Goal: Find specific page/section: Find specific page/section

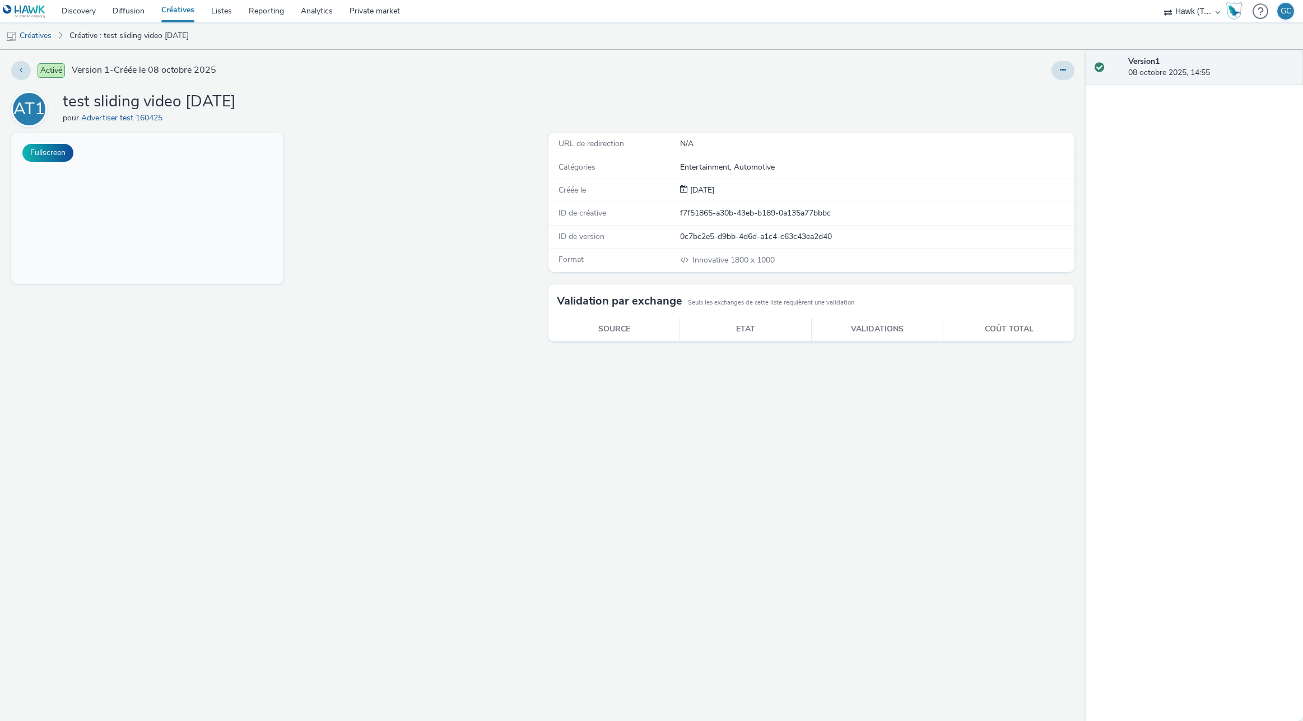
click at [417, 225] on div "Fullscreen" at bounding box center [277, 427] width 532 height 589
click at [175, 8] on link "Créatives" at bounding box center [178, 11] width 50 height 22
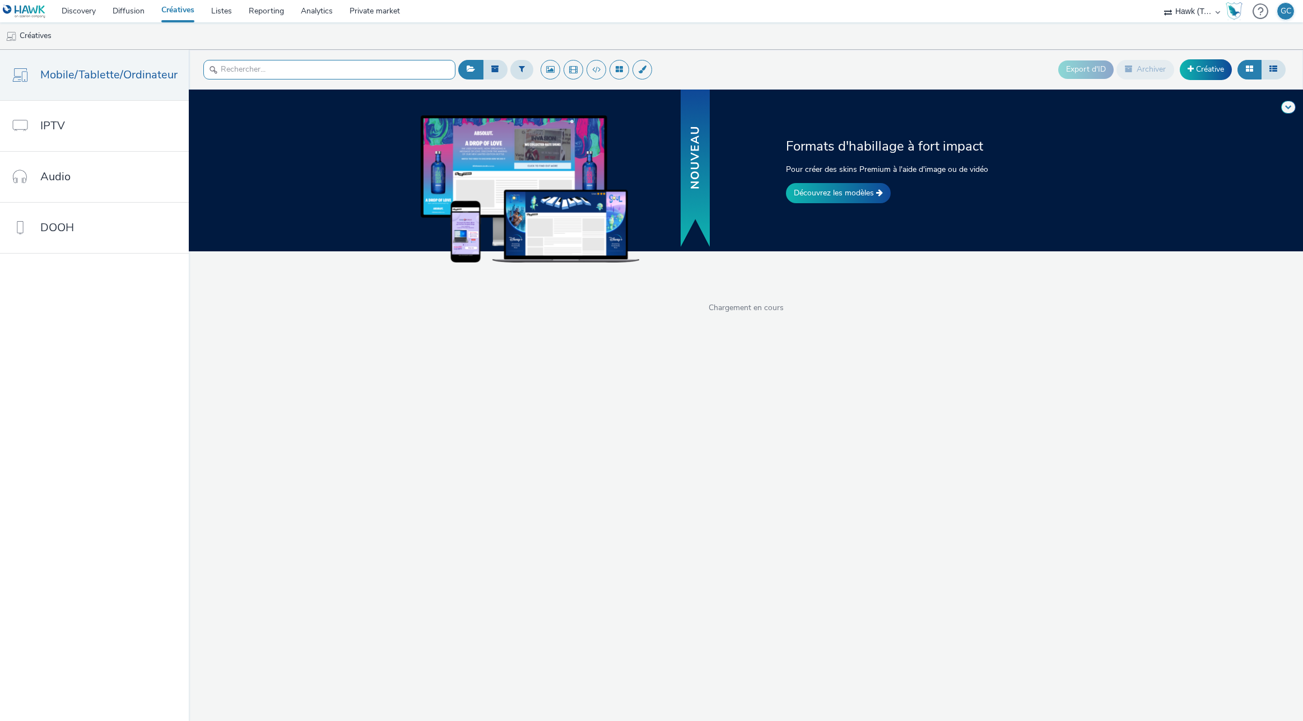
click at [297, 74] on input "text" at bounding box center [329, 70] width 252 height 20
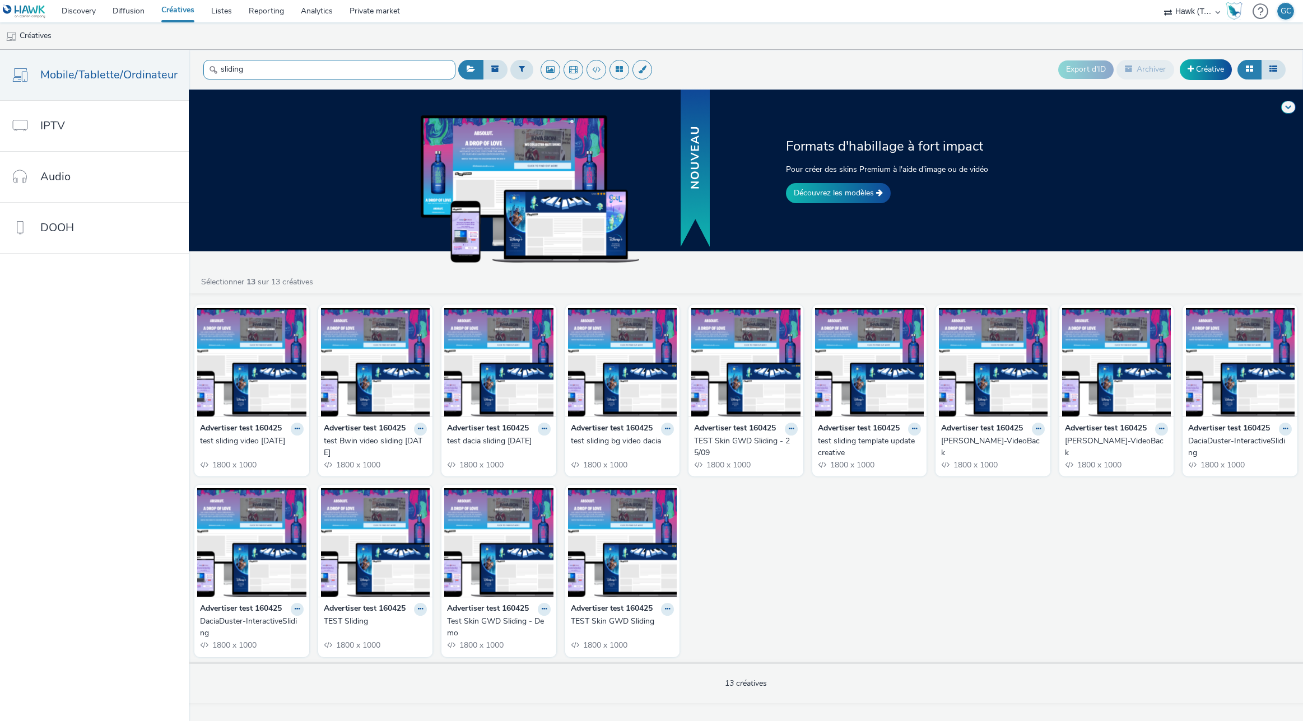
type input "sliding"
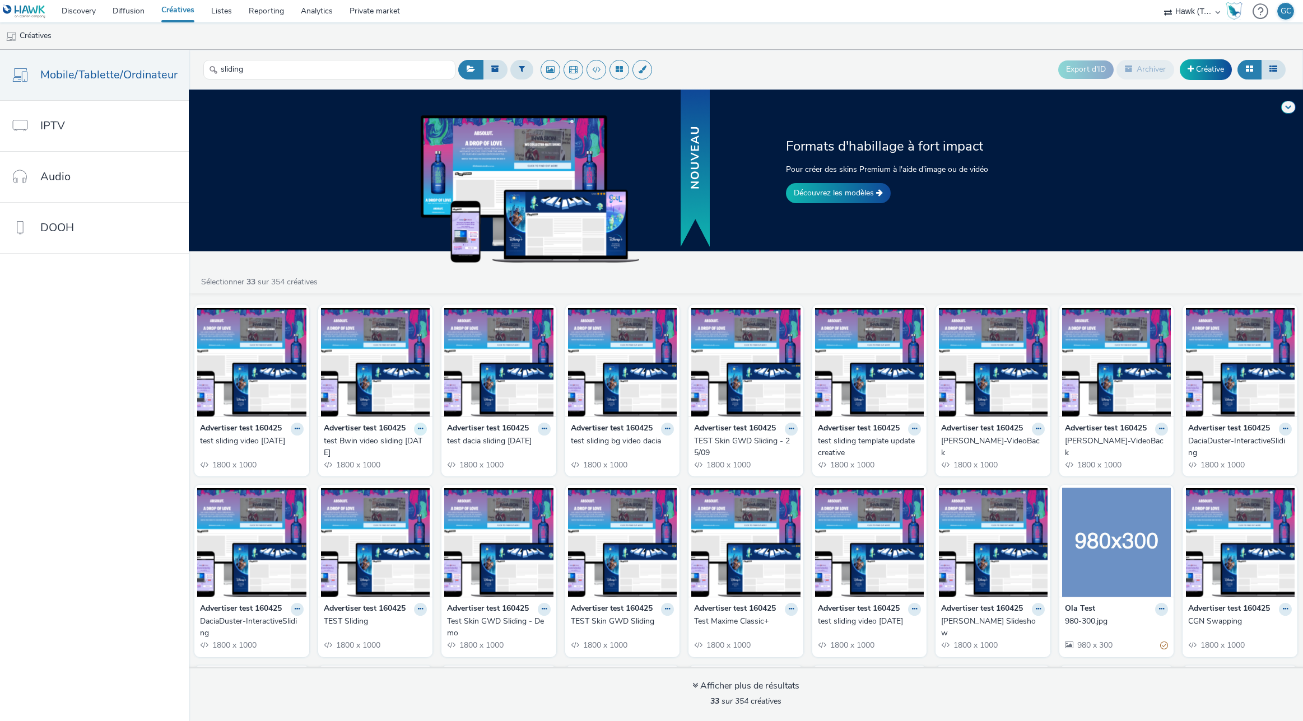
click at [418, 427] on icon at bounding box center [420, 429] width 5 height 7
click at [390, 445] on link "Modifier" at bounding box center [385, 448] width 84 height 22
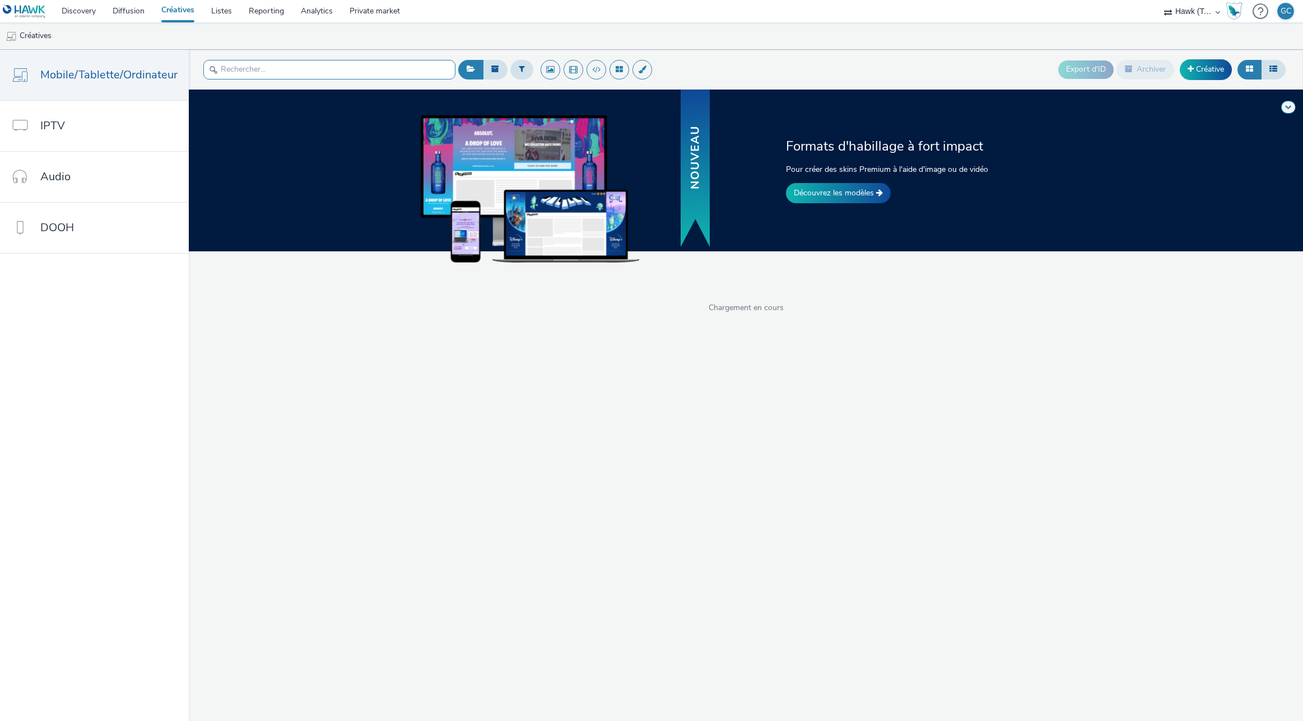
click at [251, 65] on input "text" at bounding box center [329, 70] width 252 height 20
type input "sliding"
